Goal: Task Accomplishment & Management: Manage account settings

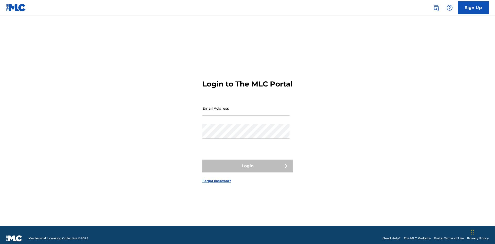
scroll to position [7, 0]
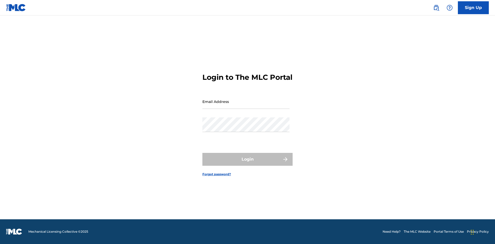
click at [246, 106] on input "Email Address" at bounding box center [245, 101] width 87 height 15
type input "CleoSongwriter@gmail.com"
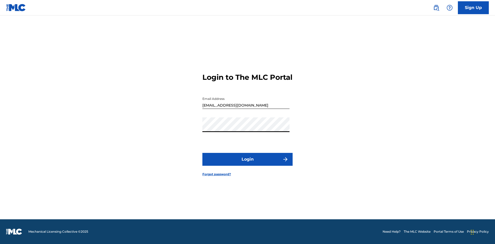
click at [248, 164] on button "Login" at bounding box center [247, 159] width 90 height 13
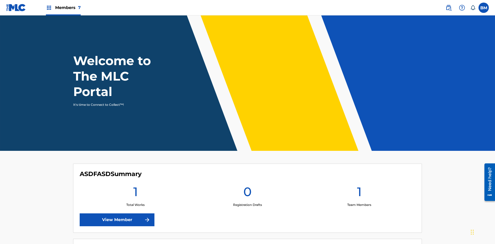
scroll to position [22, 0]
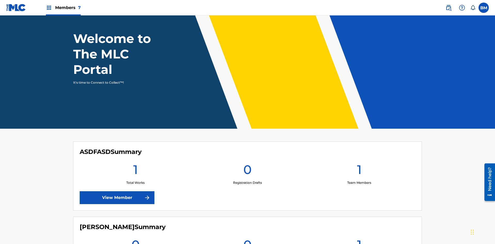
click at [484, 7] on label at bounding box center [484, 8] width 10 height 10
click at [484, 8] on input "BM Bs0lLX8N2L MKLAdKpipb cleosongwriter@gmail.com Notification Preferences Prof…" at bounding box center [484, 8] width 0 height 0
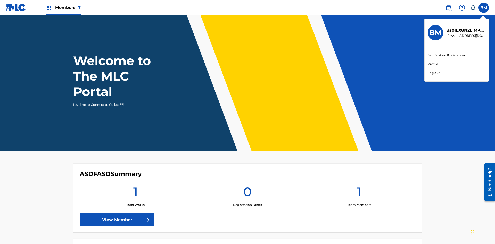
click at [433, 64] on link "Profile" at bounding box center [433, 64] width 10 height 5
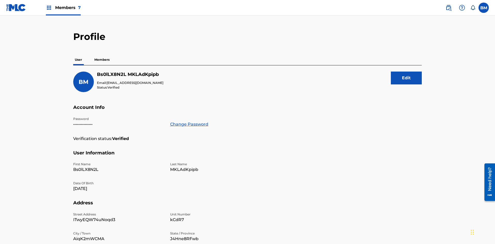
click at [406, 72] on button "Edit" at bounding box center [406, 78] width 31 height 13
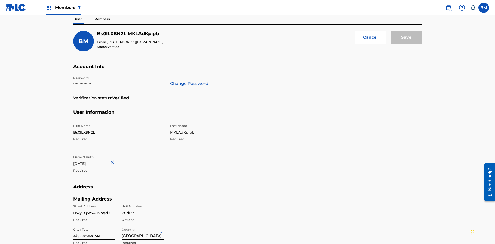
click at [119, 121] on input "Bs0lLX8N2L" at bounding box center [118, 128] width 91 height 15
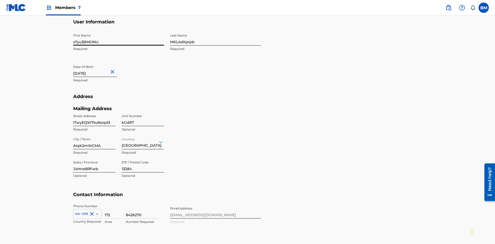
type input "s7yu3BMONU"
click at [216, 38] on input "MKLAdKpipb" at bounding box center [215, 38] width 91 height 15
type input "UwSBYwWx3s"
click at [99, 62] on input "August 24 2024" at bounding box center [95, 69] width 44 height 15
select select "7"
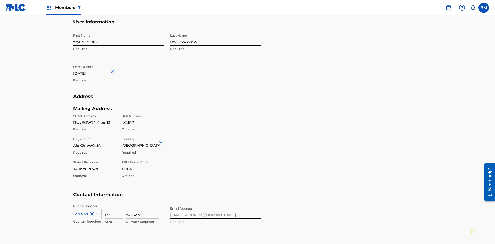
select select "2024"
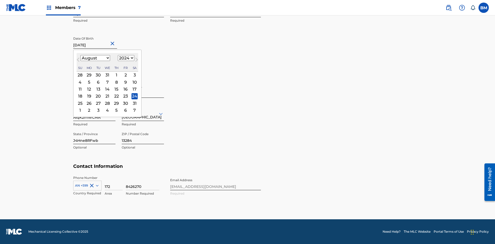
click at [95, 58] on select "January February March April May June July August September October November De…" at bounding box center [95, 58] width 30 height 6
select select "5"
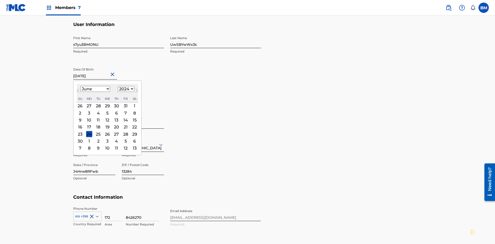
click at [125, 89] on select "1900 1901 1902 1903 1904 1905 1906 1907 1908 1909 1910 1911 1912 1913 1914 1915…" at bounding box center [126, 89] width 17 height 6
select select "2024"
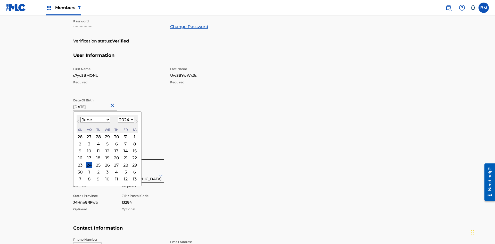
click at [125, 120] on select "1900 1901 1902 1903 1904 1905 1906 1907 1908 1909 1910 1911 1912 1913 1914 1915…" at bounding box center [126, 120] width 17 height 6
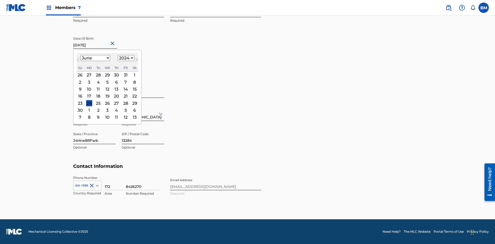
click at [134, 75] on div "1" at bounding box center [135, 75] width 6 height 6
type input "June 1 2024"
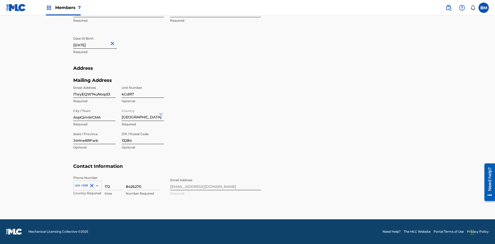
click at [94, 91] on input "ITwyEQW74uNoqd3" at bounding box center [94, 90] width 42 height 15
type input "6HuLFxO5qDyURkW"
click at [143, 91] on input "kCdR7" at bounding box center [143, 90] width 42 height 15
type input "o8kZY"
click at [94, 114] on input "AiqK2mWCMA" at bounding box center [94, 114] width 42 height 15
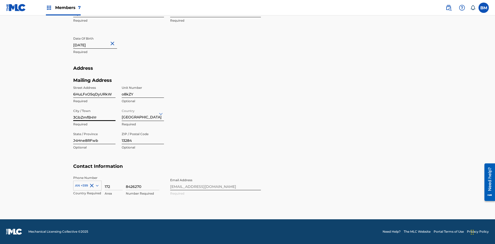
type input "3GbZmfB4Yr"
click at [122, 114] on input "Country" at bounding box center [122, 113] width 1 height 5
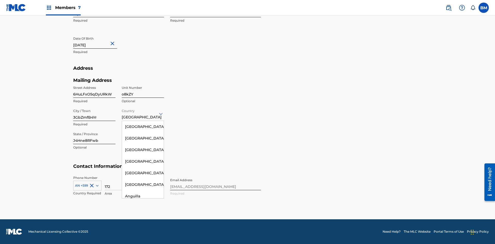
scroll to position [2382, 0]
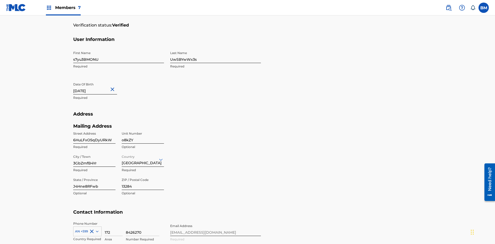
click at [94, 176] on input "J4Hne8RFwb" at bounding box center [94, 183] width 42 height 15
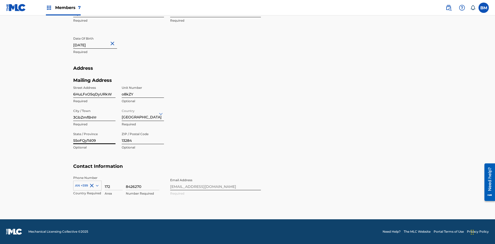
type input "55oFQyTd09"
click at [143, 137] on input "13284" at bounding box center [143, 137] width 42 height 15
type input "67271"
click at [96, 186] on icon at bounding box center [97, 186] width 3 height 2
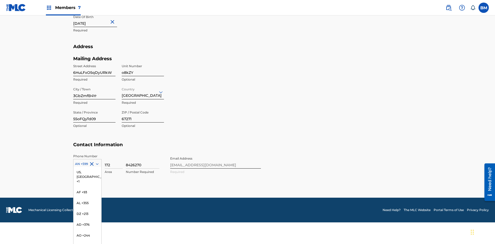
scroll to position [1443, 0]
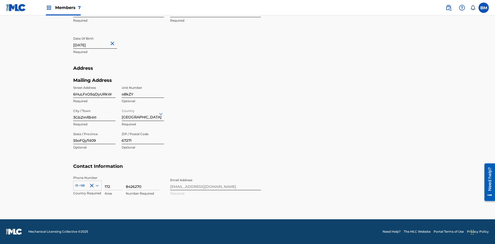
scroll to position [169, 0]
click at [114, 183] on input "172" at bounding box center [114, 183] width 18 height 15
type input "024"
click at [143, 183] on input "8426270" at bounding box center [143, 183] width 34 height 15
type input "8529570"
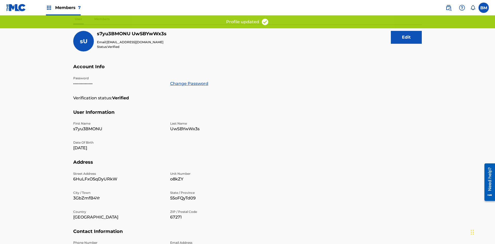
scroll to position [103, 0]
